Goal: Transaction & Acquisition: Purchase product/service

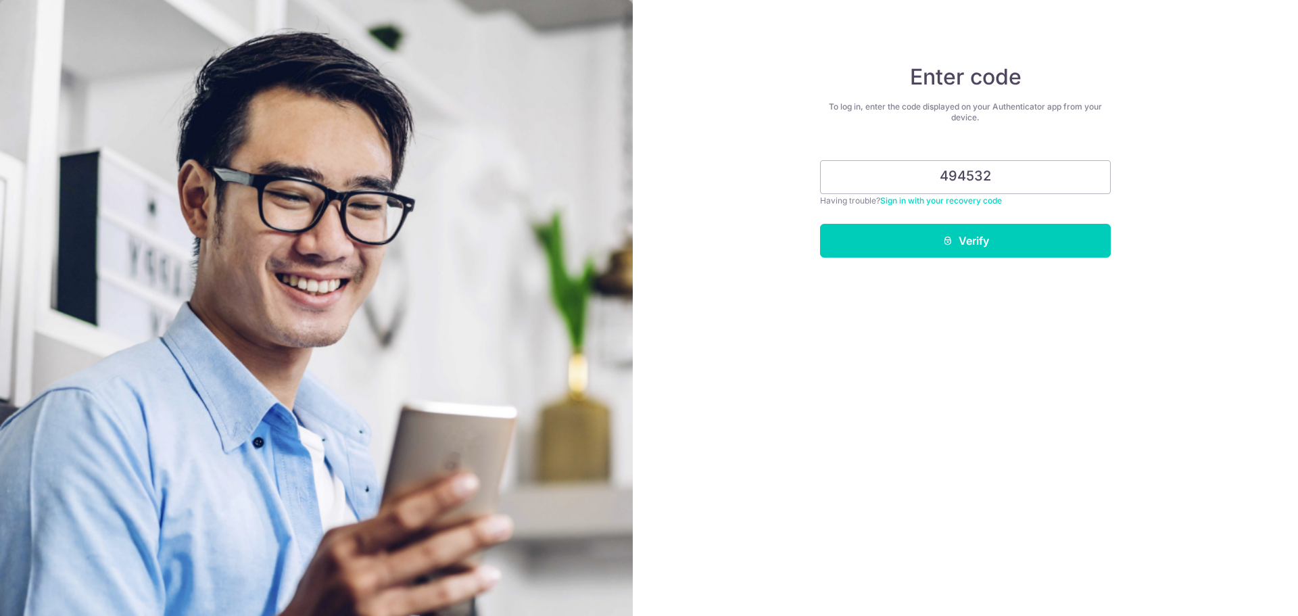
type input "494532"
click at [820, 224] on button "Verify" at bounding box center [965, 241] width 291 height 34
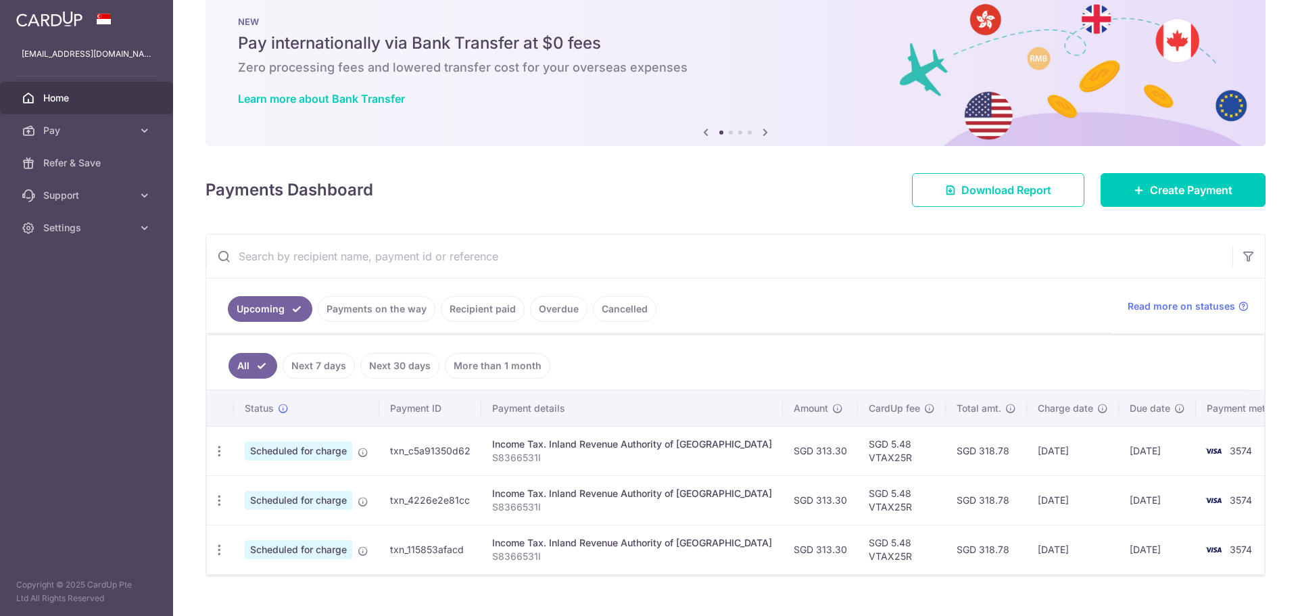
scroll to position [51, 0]
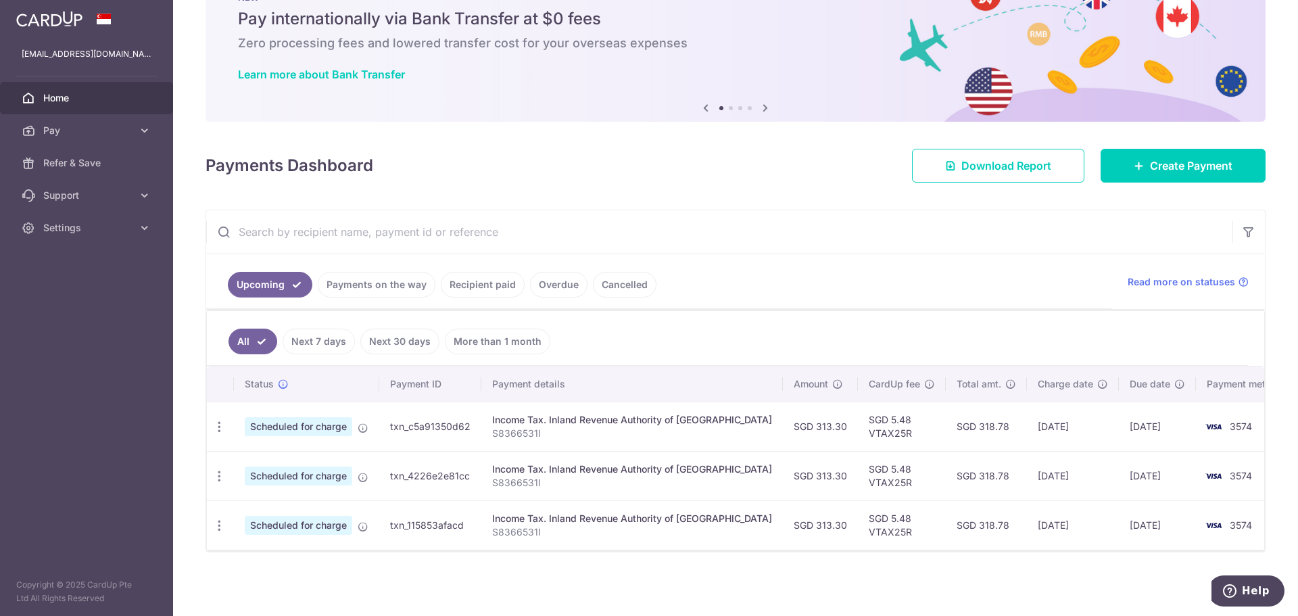
click at [317, 343] on link "Next 7 days" at bounding box center [319, 342] width 72 height 26
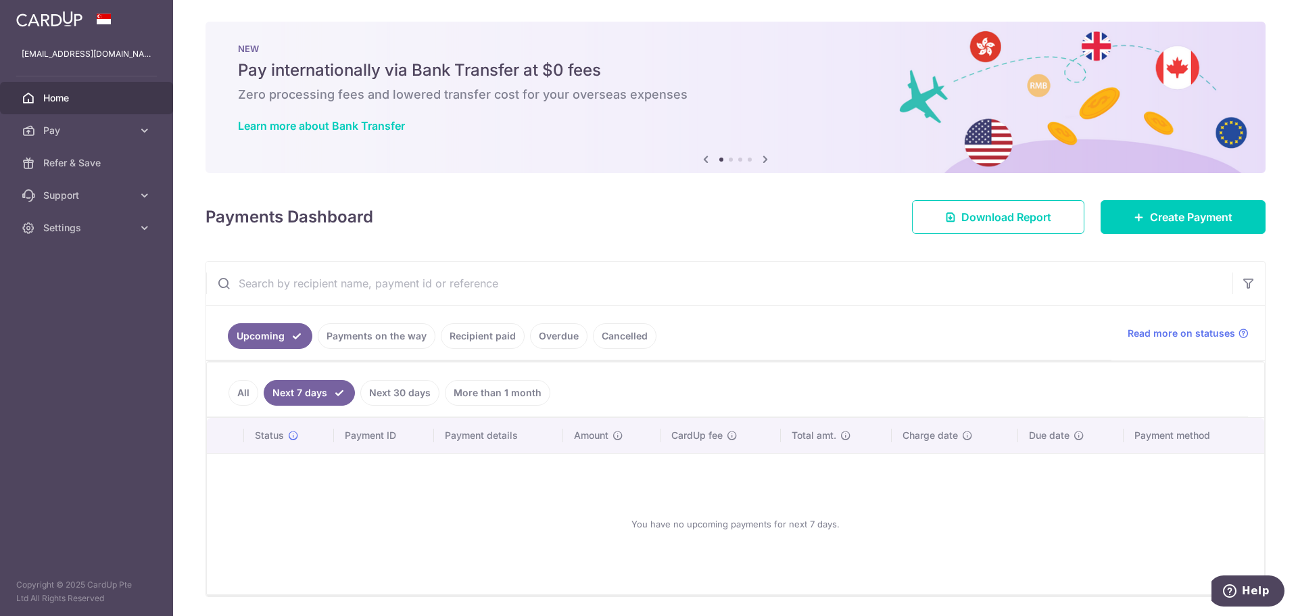
click at [239, 396] on link "All" at bounding box center [244, 393] width 30 height 26
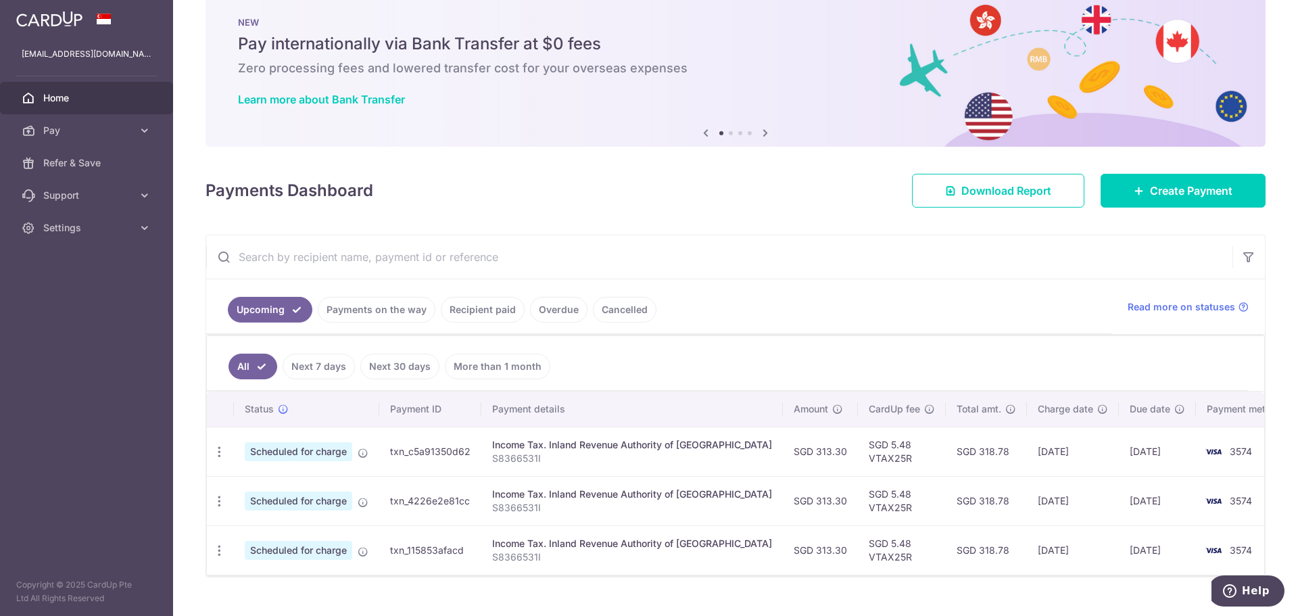
scroll to position [51, 0]
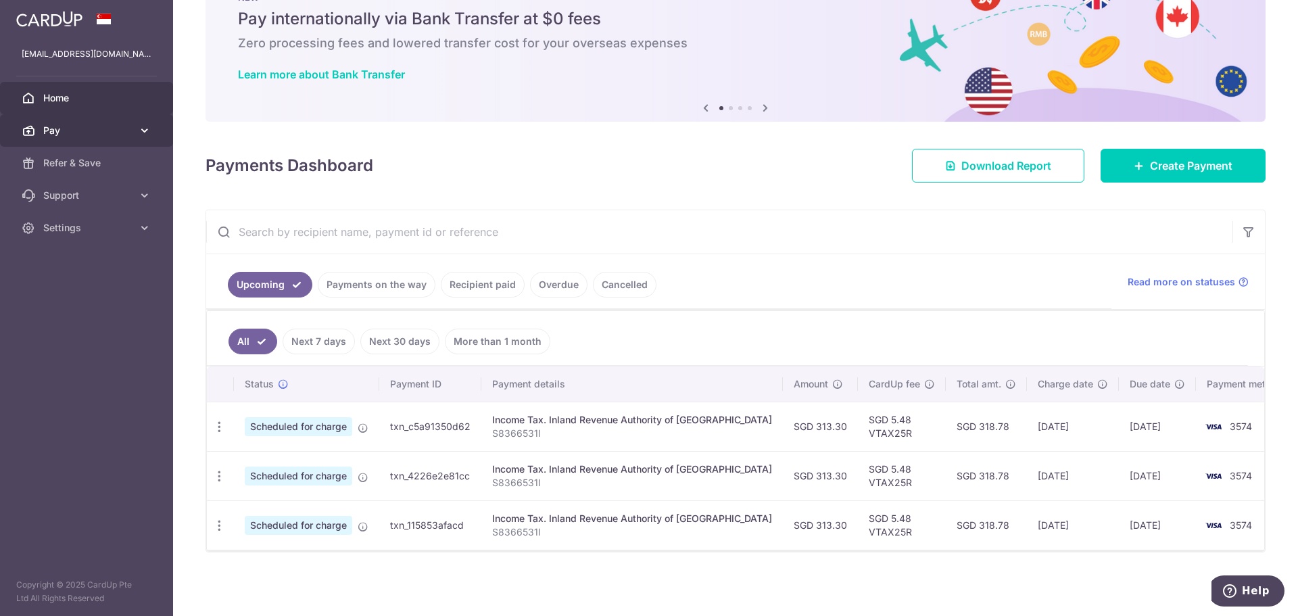
click at [109, 126] on span "Pay" at bounding box center [87, 131] width 89 height 14
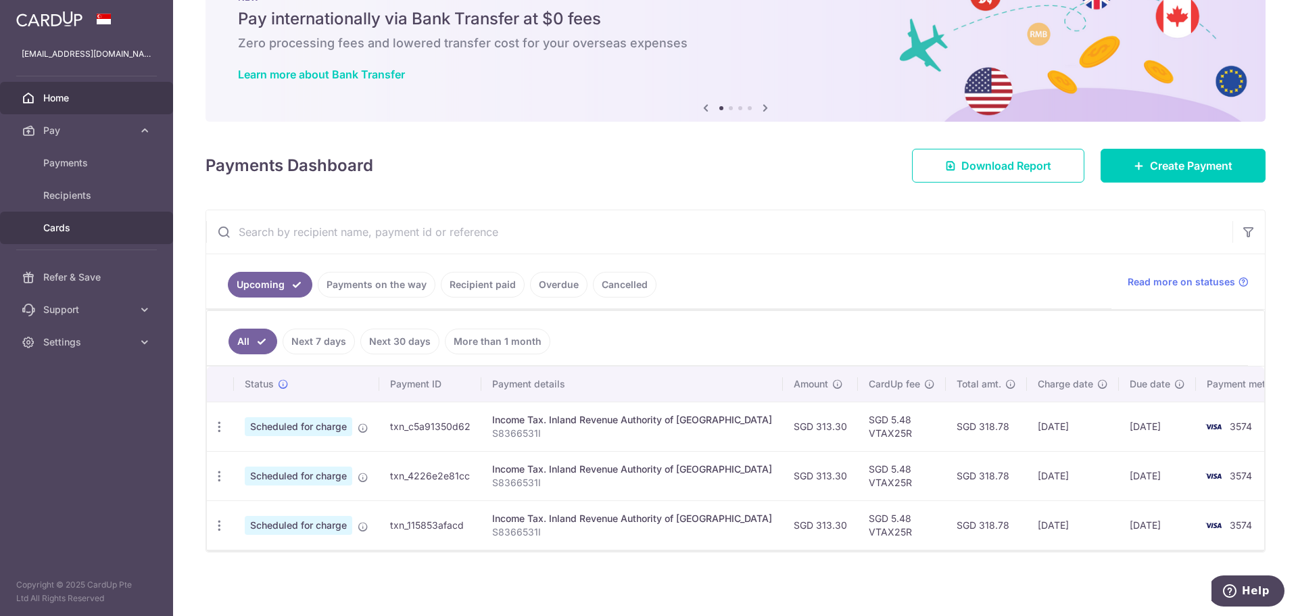
click at [65, 226] on span "Cards" at bounding box center [87, 228] width 89 height 14
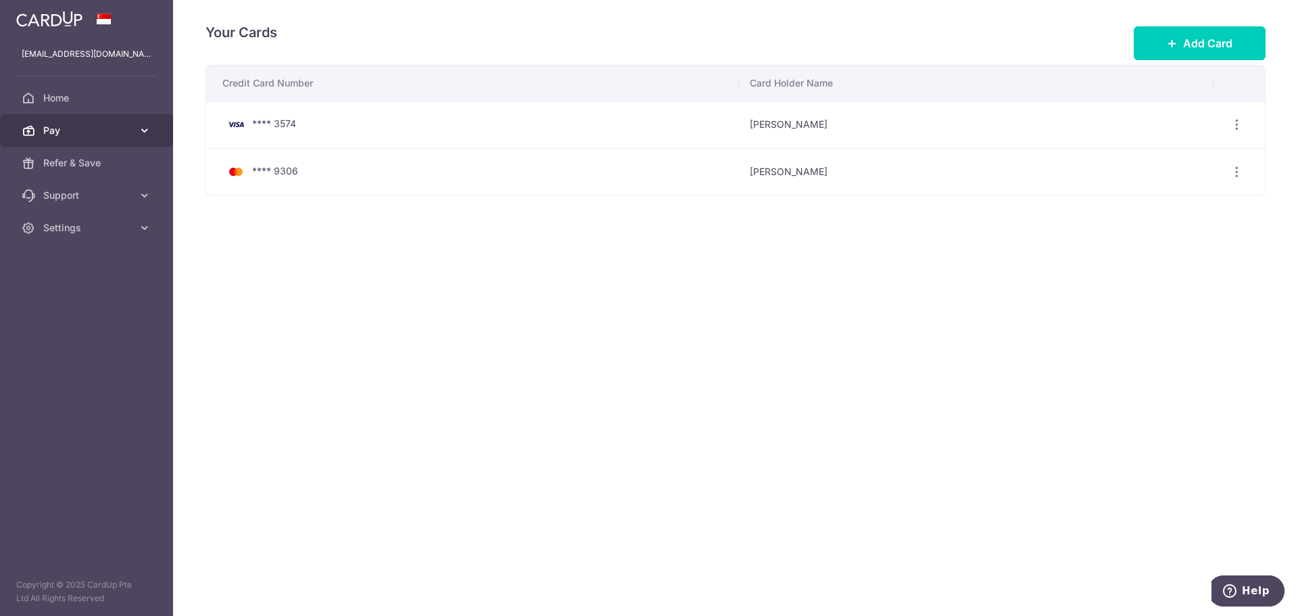
click at [99, 133] on span "Pay" at bounding box center [87, 131] width 89 height 14
click at [99, 135] on span "Pay" at bounding box center [87, 131] width 89 height 14
click at [62, 99] on span "Home" at bounding box center [87, 98] width 89 height 14
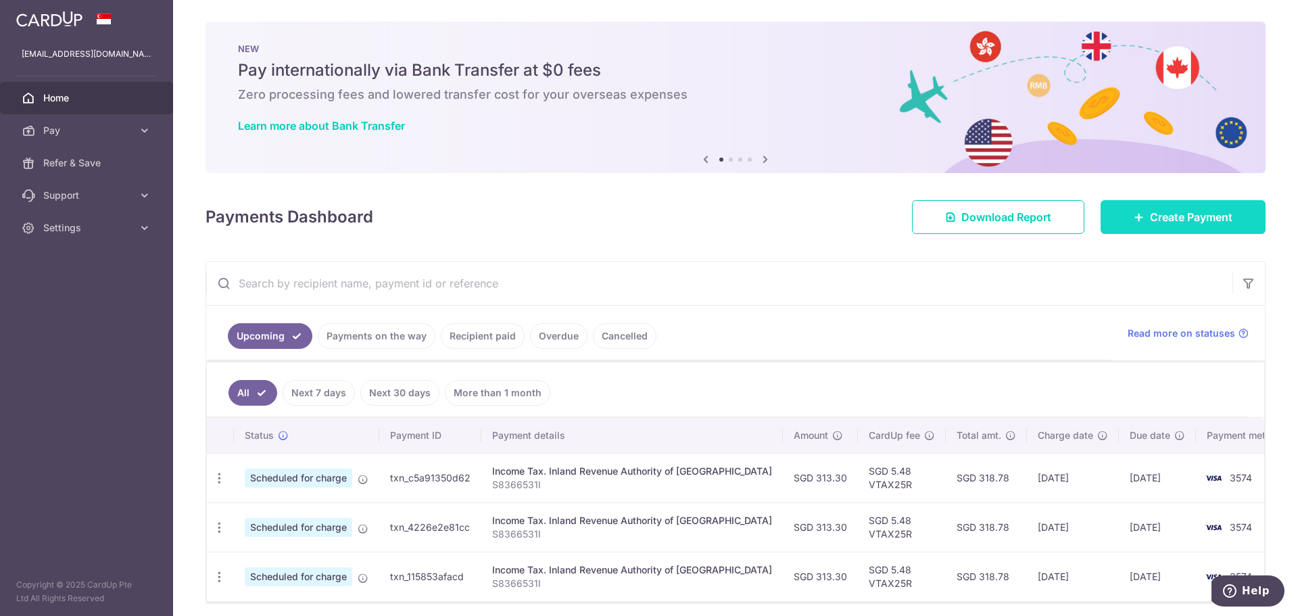
click at [1134, 222] on icon at bounding box center [1139, 217] width 11 height 11
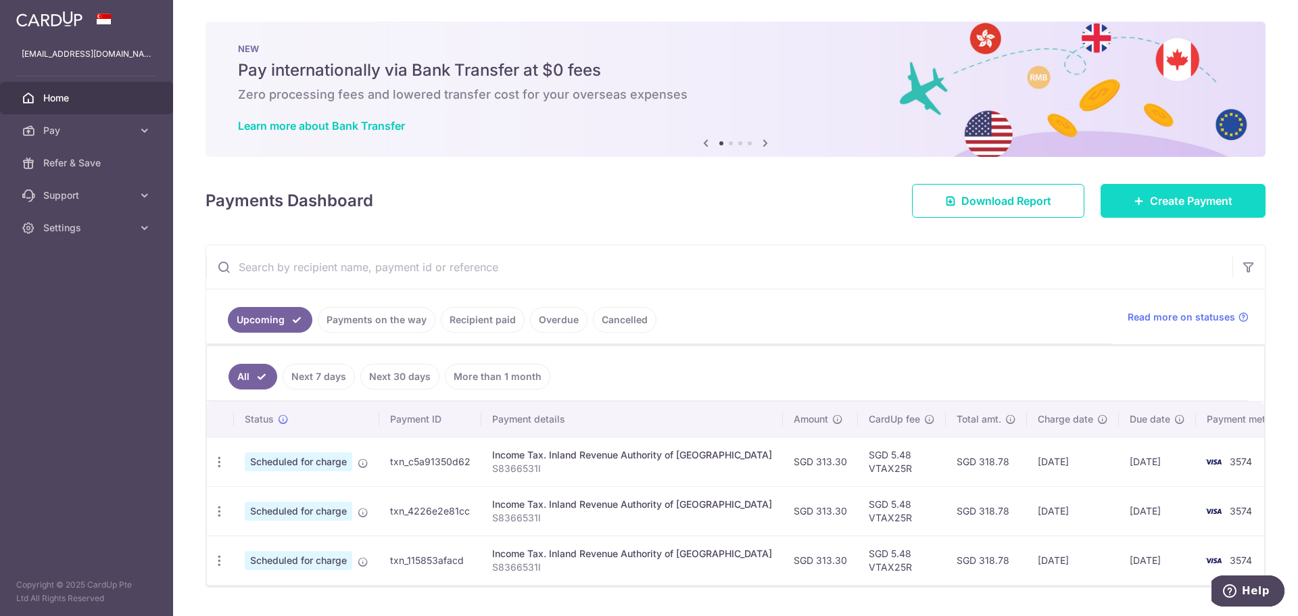
click at [1163, 208] on span "Create Payment" at bounding box center [1191, 201] width 82 height 16
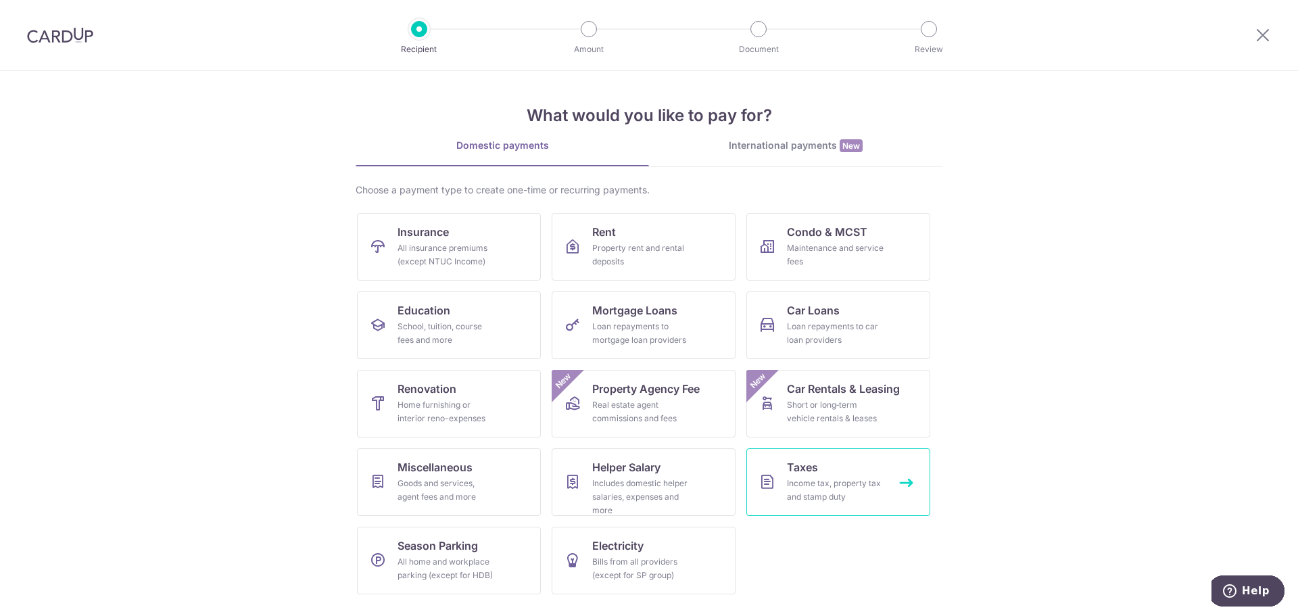
click at [848, 481] on div "Income tax, property tax and stamp duty" at bounding box center [835, 490] width 97 height 27
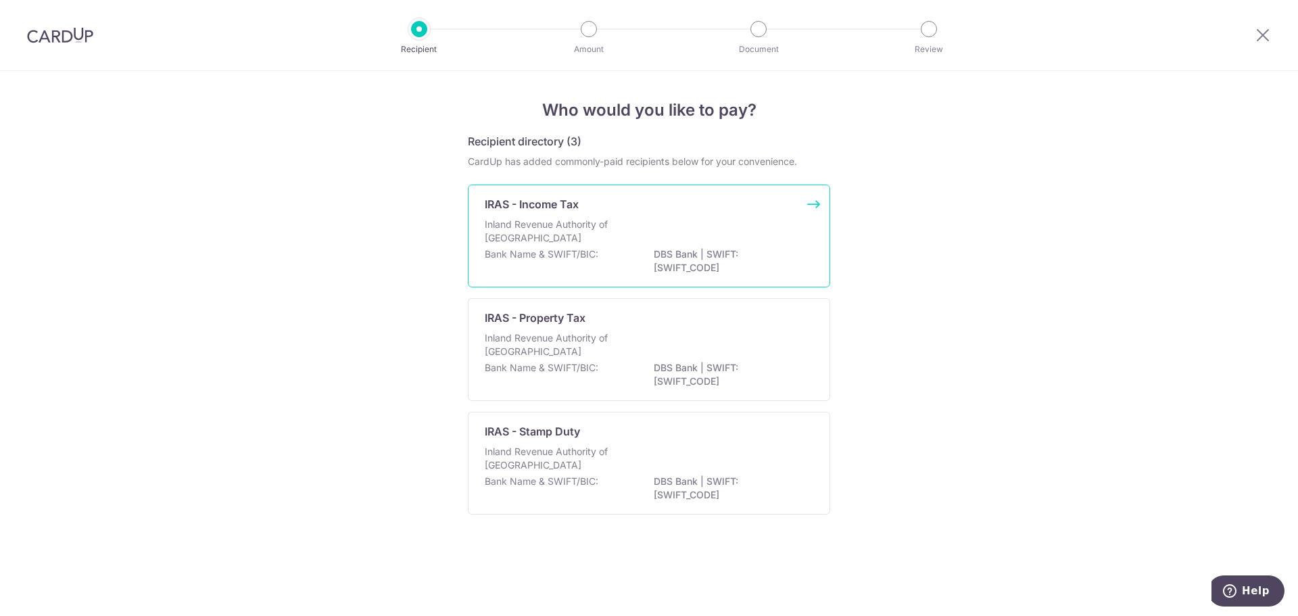
click at [604, 223] on p "Inland Revenue Authority of Singapore" at bounding box center [556, 231] width 143 height 27
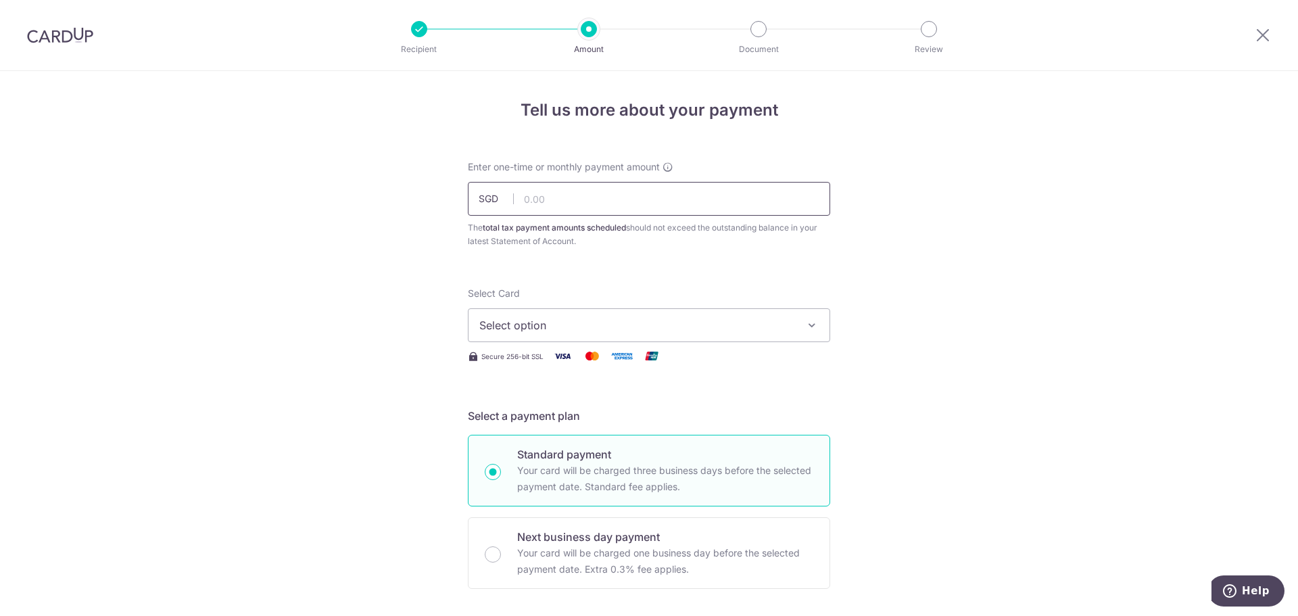
click at [558, 195] on input "text" at bounding box center [649, 199] width 362 height 34
paste input "313.26"
type input "313.26"
click at [648, 316] on button "Select option" at bounding box center [649, 325] width 362 height 34
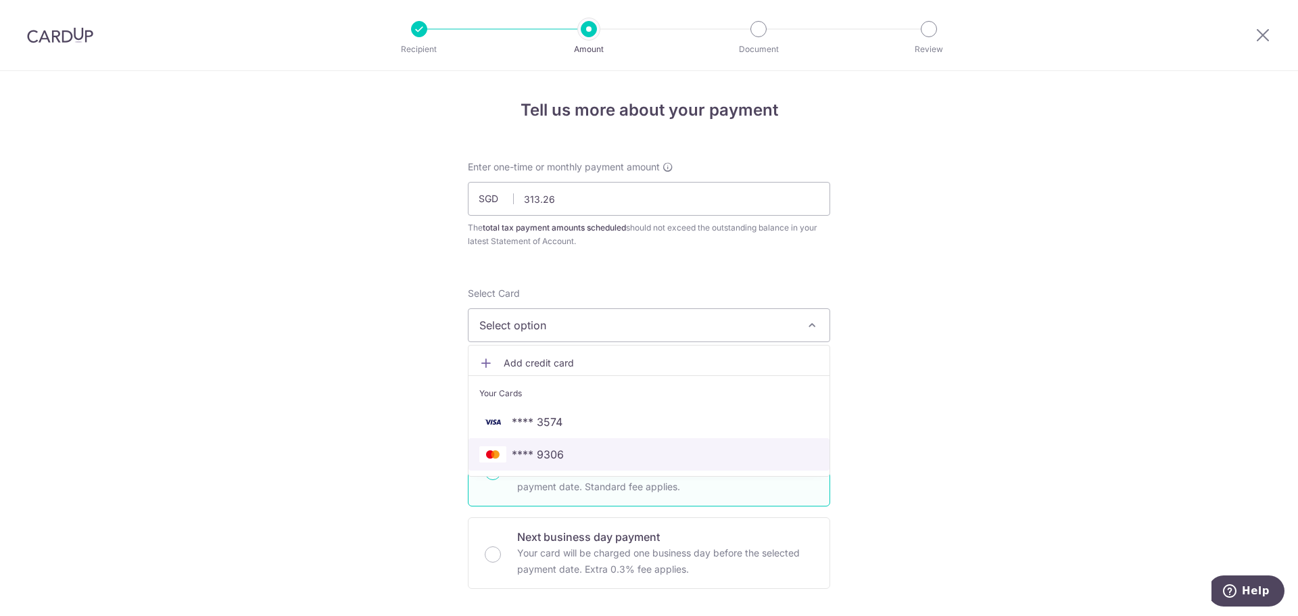
drag, startPoint x: 548, startPoint y: 452, endPoint x: 692, endPoint y: 423, distance: 146.1
click at [548, 452] on span "**** 9306" at bounding box center [538, 454] width 52 height 16
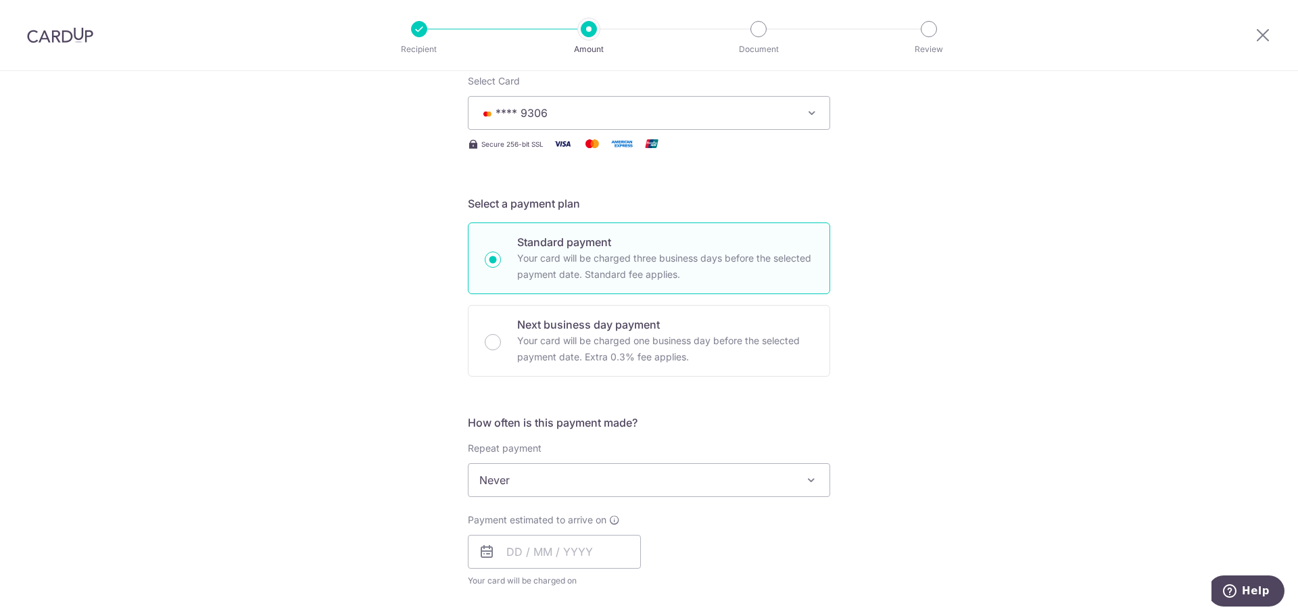
scroll to position [270, 0]
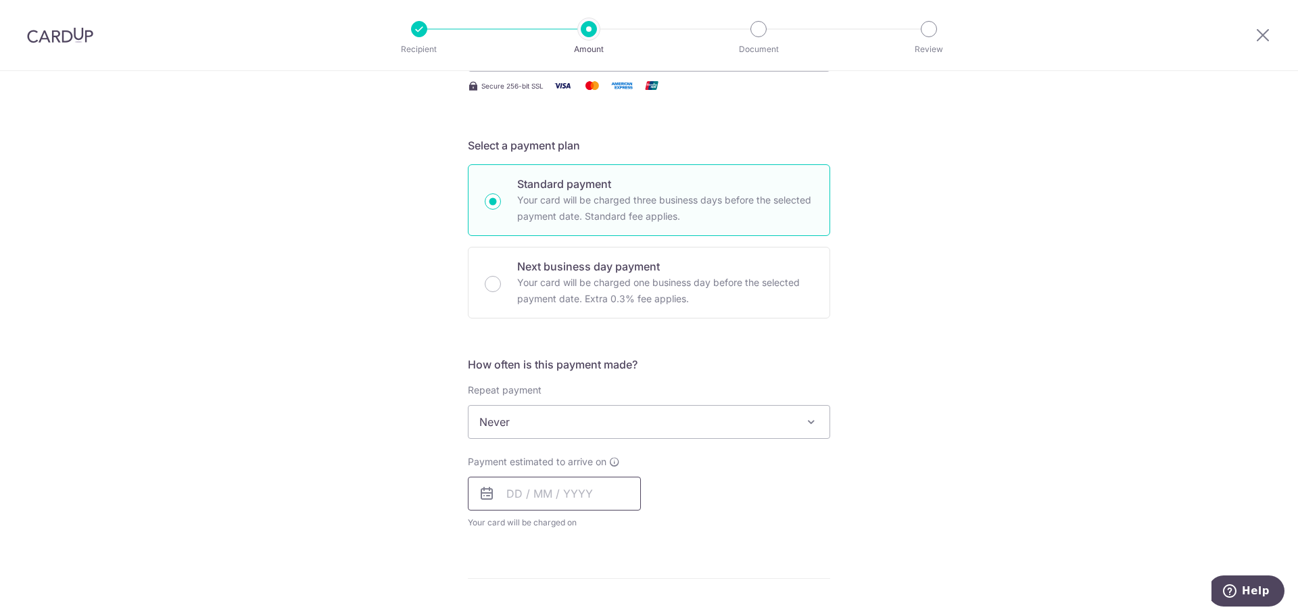
click at [516, 500] on input "text" at bounding box center [554, 494] width 173 height 34
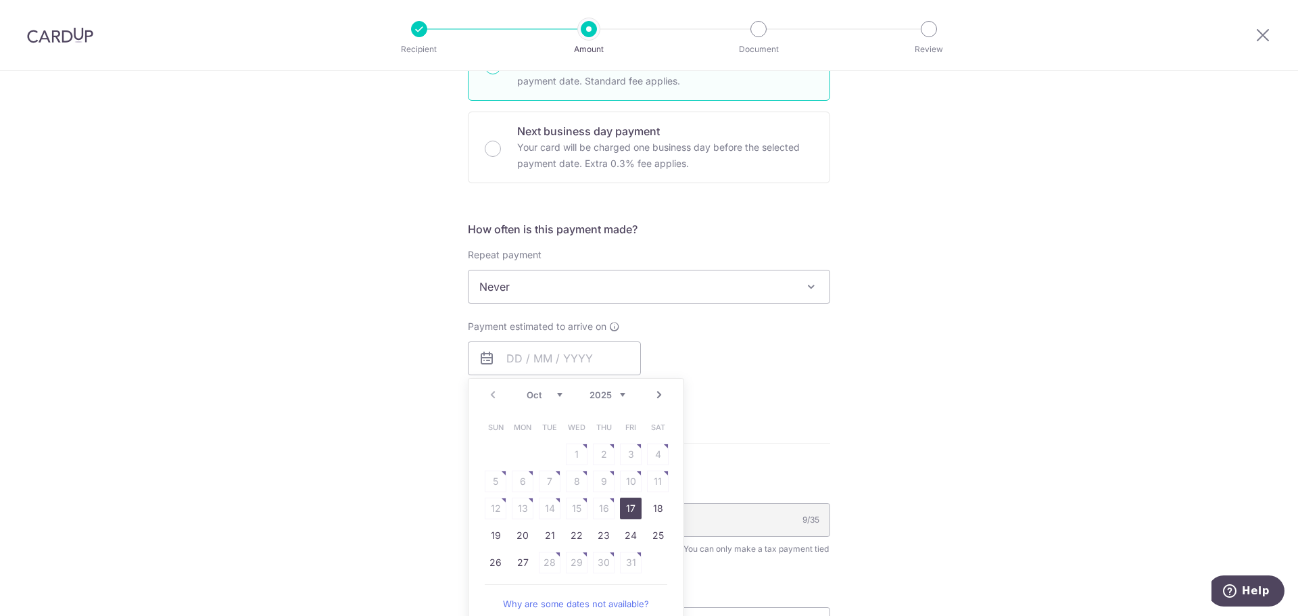
click at [628, 506] on link "17" at bounding box center [631, 509] width 22 height 22
type input "[DATE]"
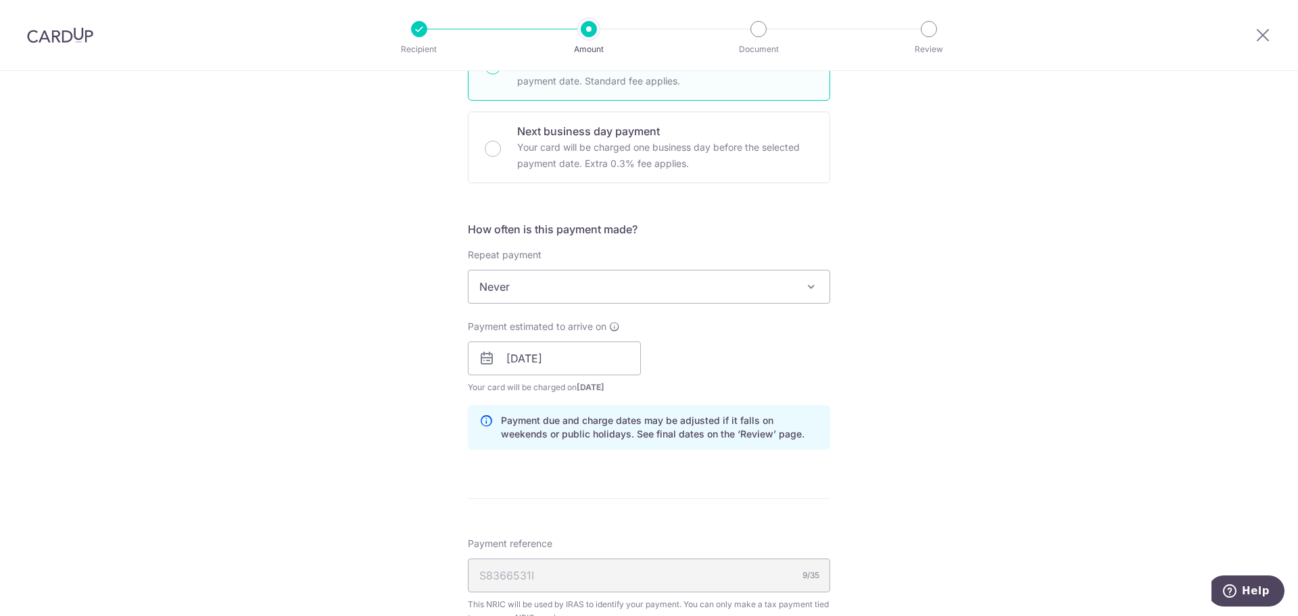
click at [354, 465] on div "Tell us more about your payment Enter one-time or monthly payment amount SGD 31…" at bounding box center [649, 320] width 1298 height 1311
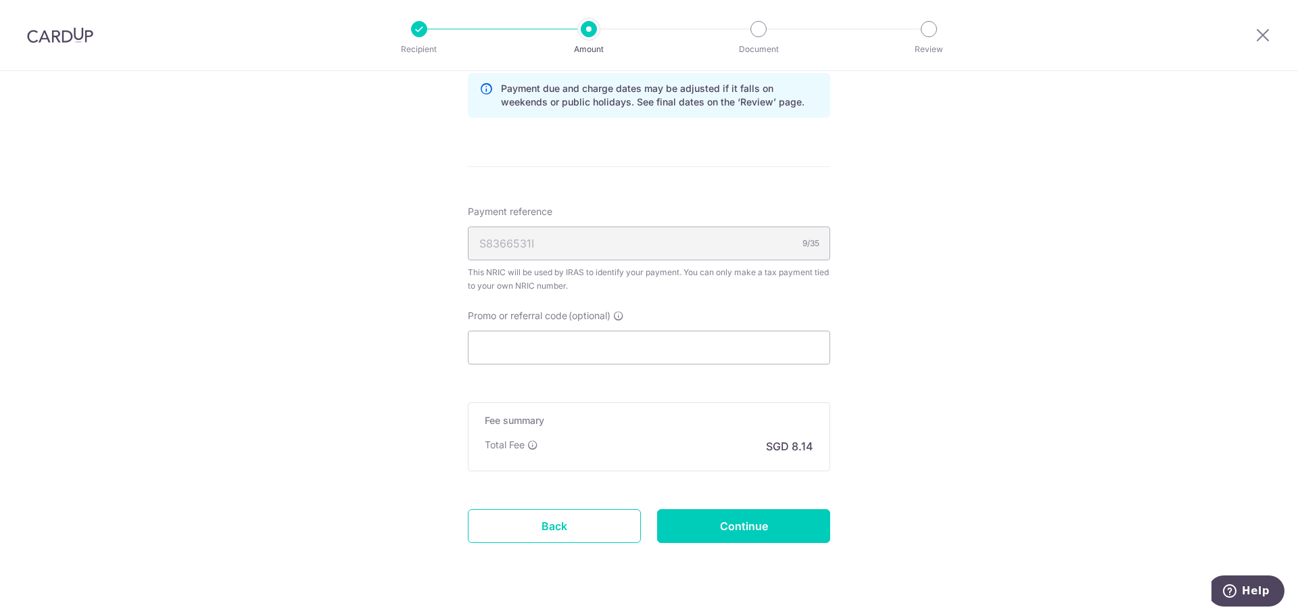
scroll to position [744, 0]
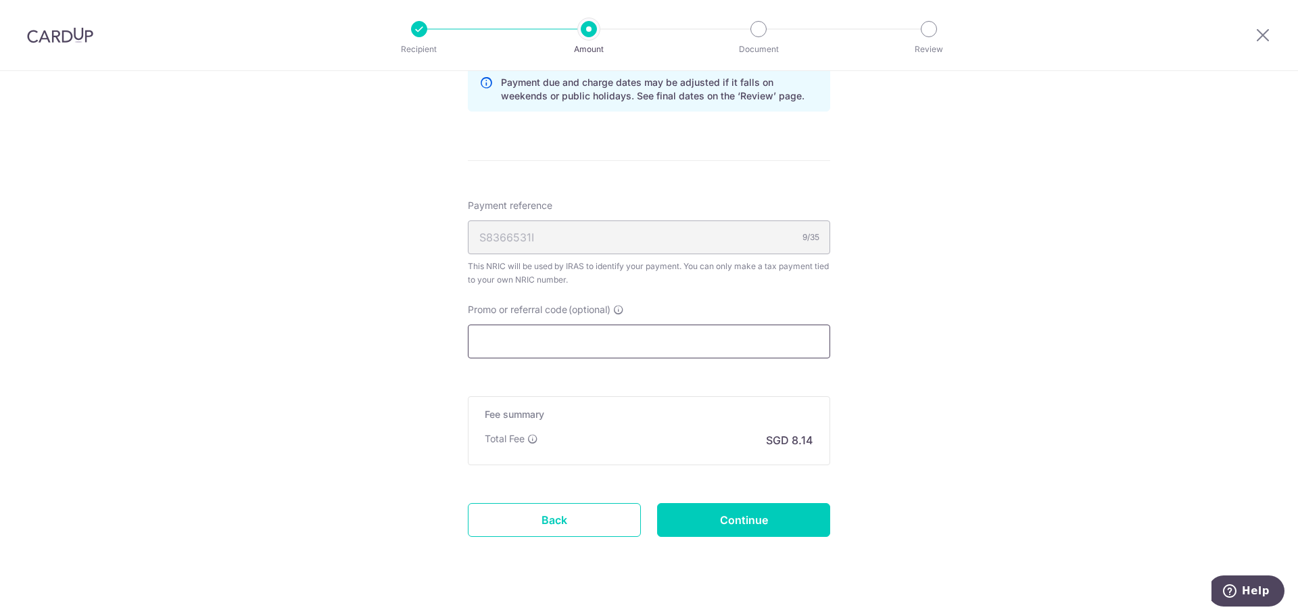
click at [532, 338] on input "Promo or referral code (optional)" at bounding box center [649, 342] width 362 height 34
paste input "MCTAX25"
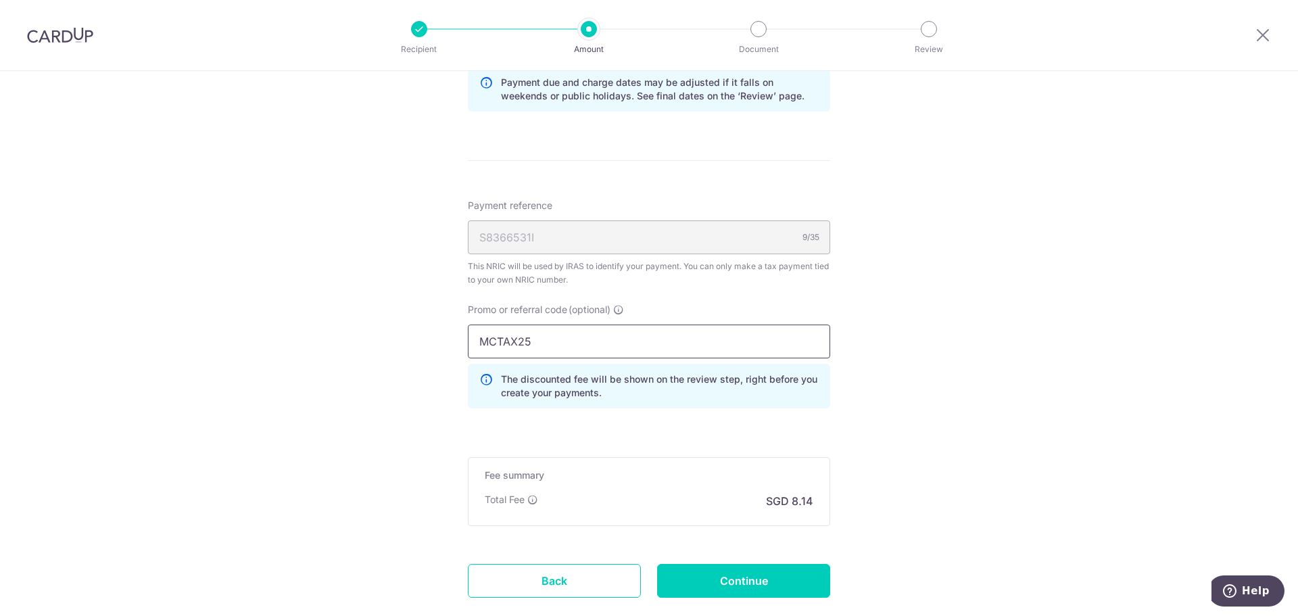
type input "MCTAX25"
click at [291, 318] on div "Tell us more about your payment Enter one-time or monthly payment amount SGD 31…" at bounding box center [649, 13] width 1298 height 1372
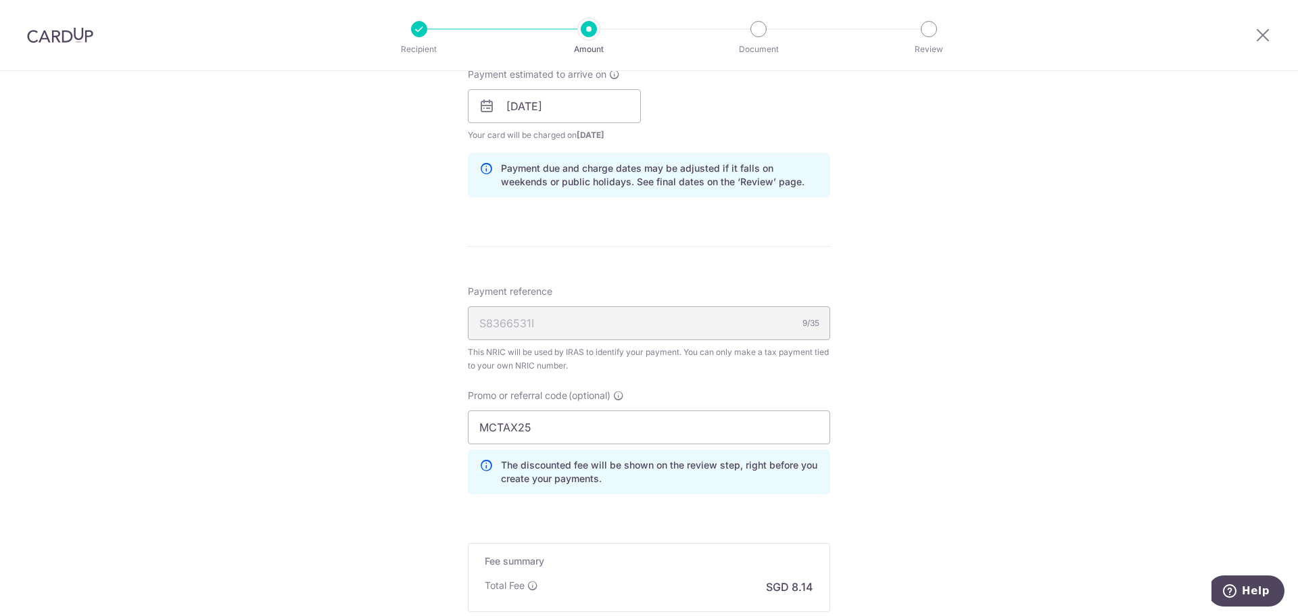
scroll to position [811, 0]
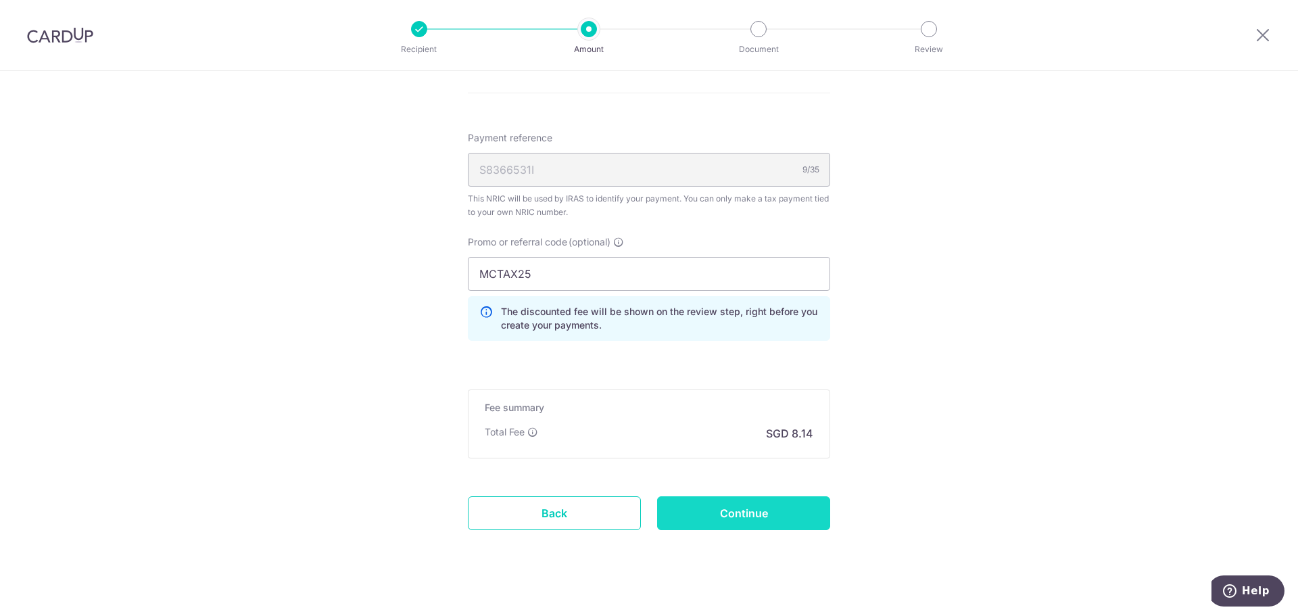
click at [769, 515] on input "Continue" at bounding box center [743, 513] width 173 height 34
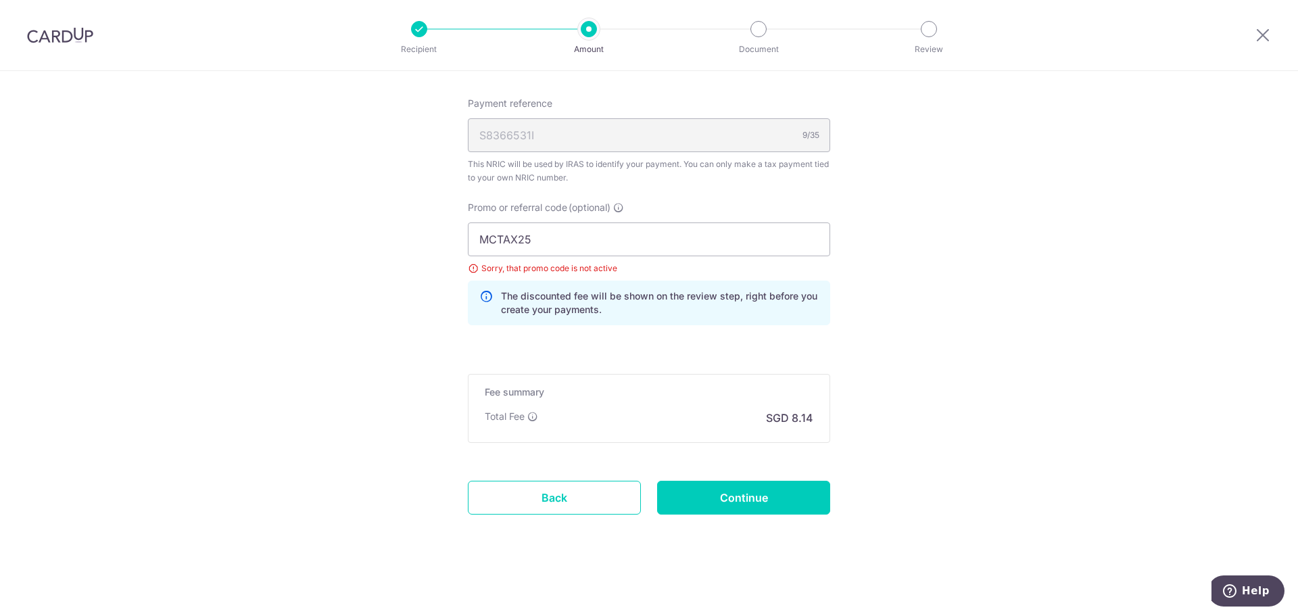
drag, startPoint x: 72, startPoint y: 30, endPoint x: 715, endPoint y: 59, distance: 643.6
click at [72, 30] on img at bounding box center [60, 35] width 66 height 16
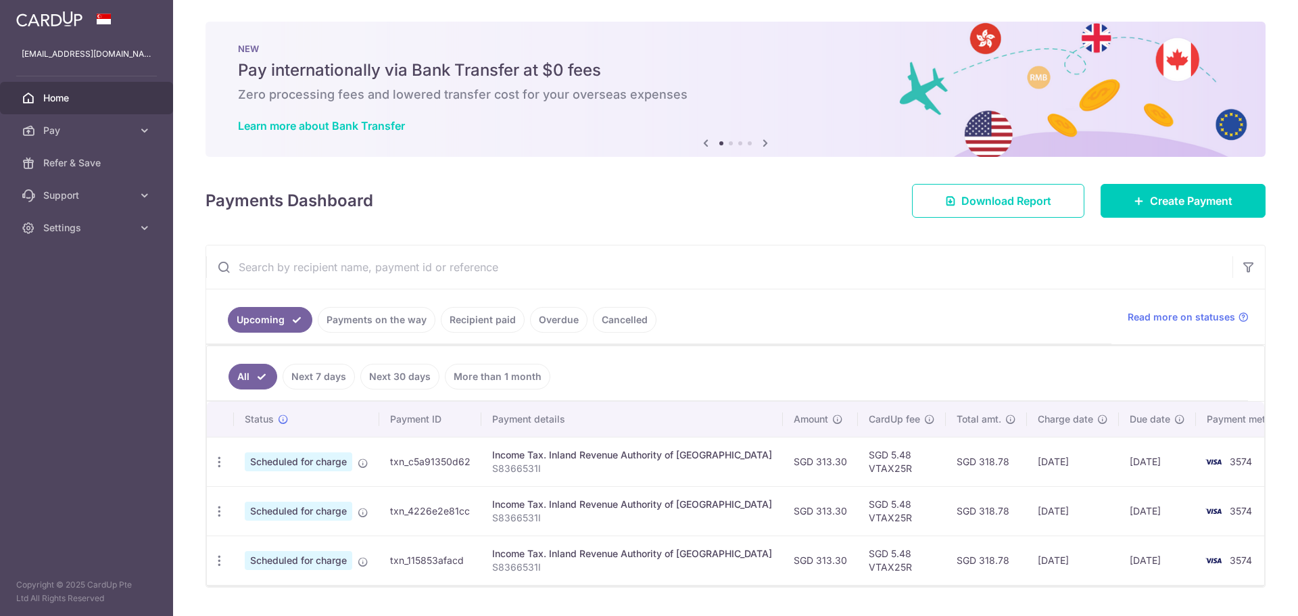
click at [106, 100] on span "Home" at bounding box center [87, 98] width 89 height 14
